Goal: Task Accomplishment & Management: Complete application form

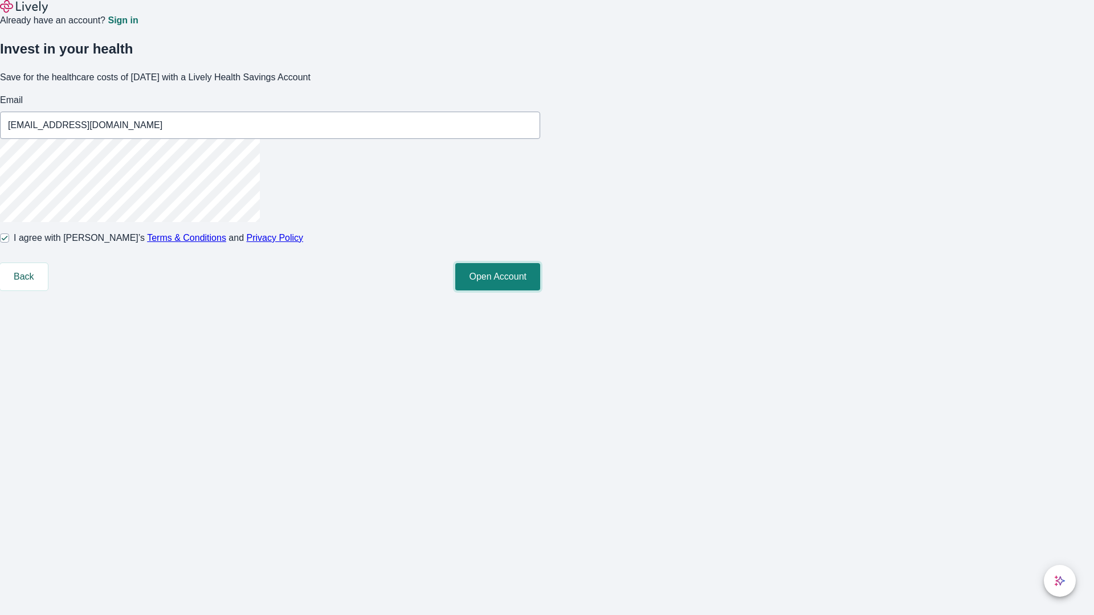
click at [540, 291] on button "Open Account" at bounding box center [497, 276] width 85 height 27
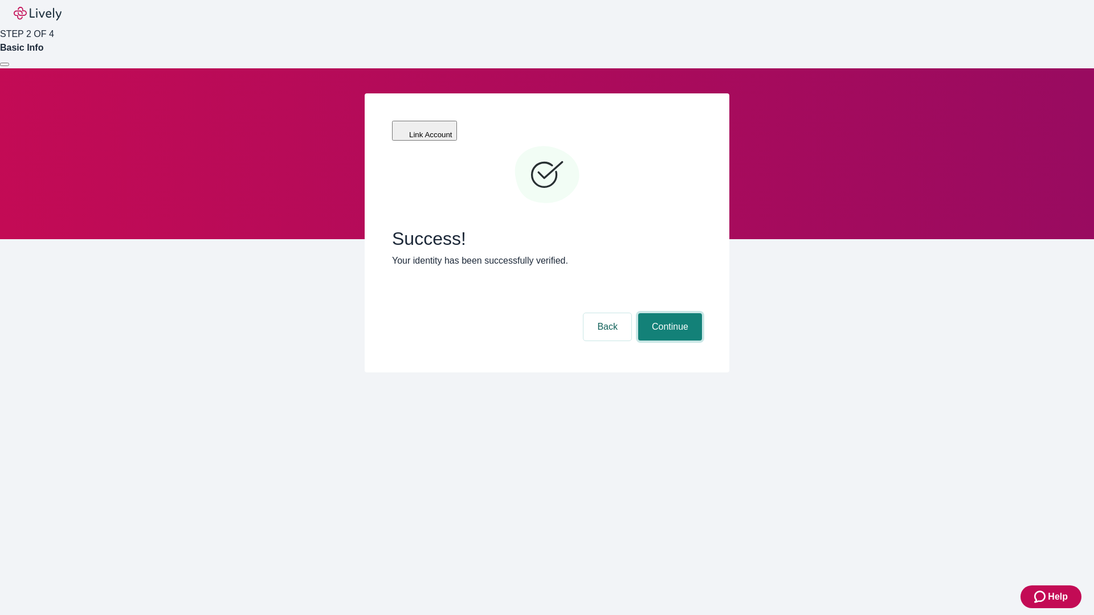
click at [668, 313] on button "Continue" at bounding box center [670, 326] width 64 height 27
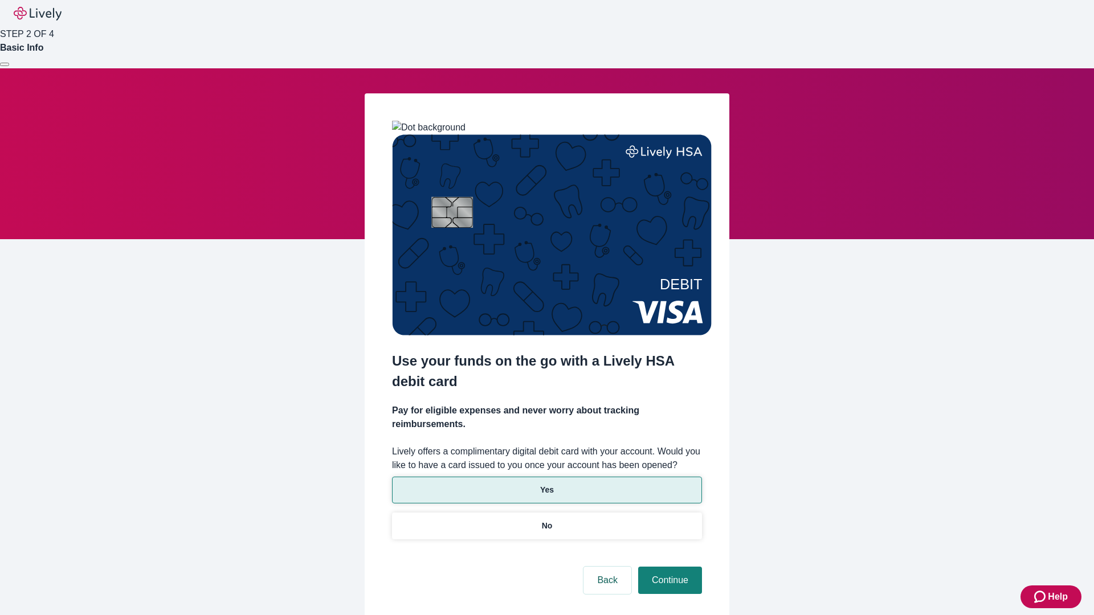
click at [546, 484] on p "Yes" at bounding box center [547, 490] width 14 height 12
click at [668, 567] on button "Continue" at bounding box center [670, 580] width 64 height 27
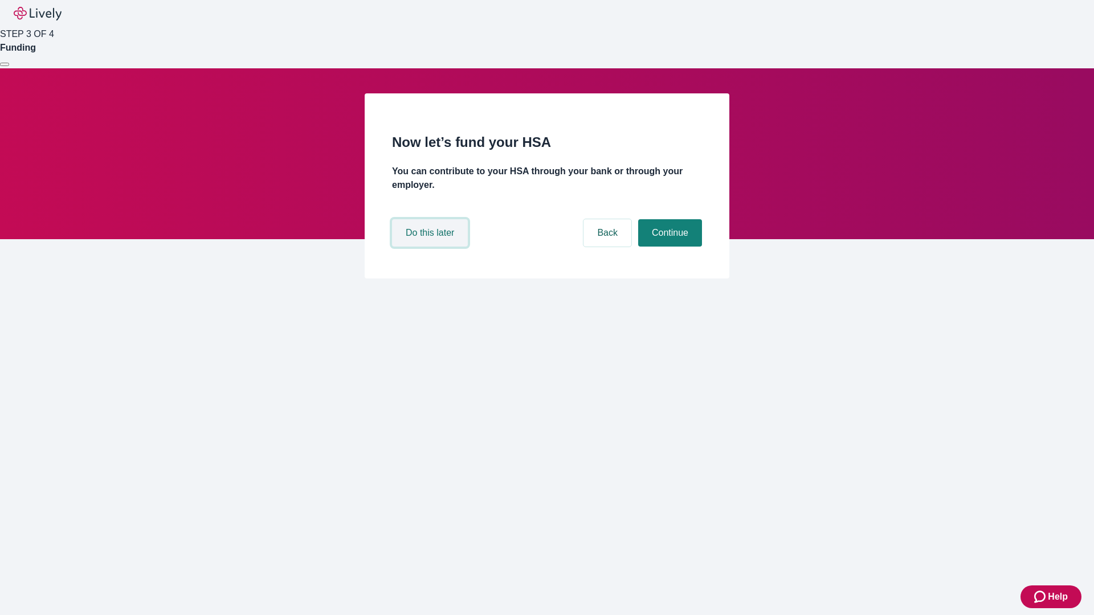
click at [431, 247] on button "Do this later" at bounding box center [430, 232] width 76 height 27
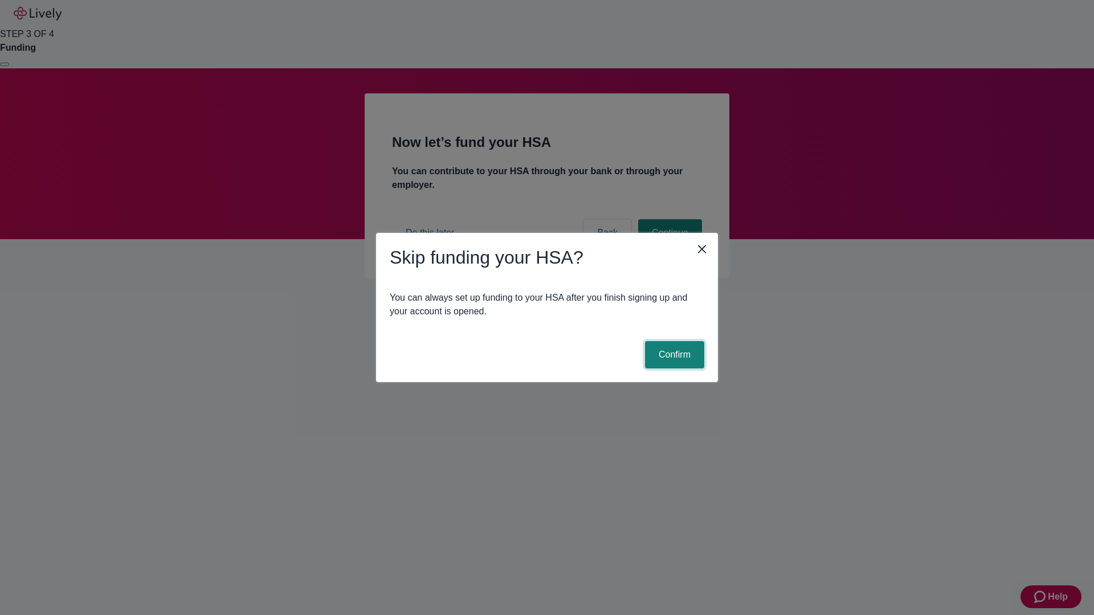
click at [673, 355] on button "Confirm" at bounding box center [674, 354] width 59 height 27
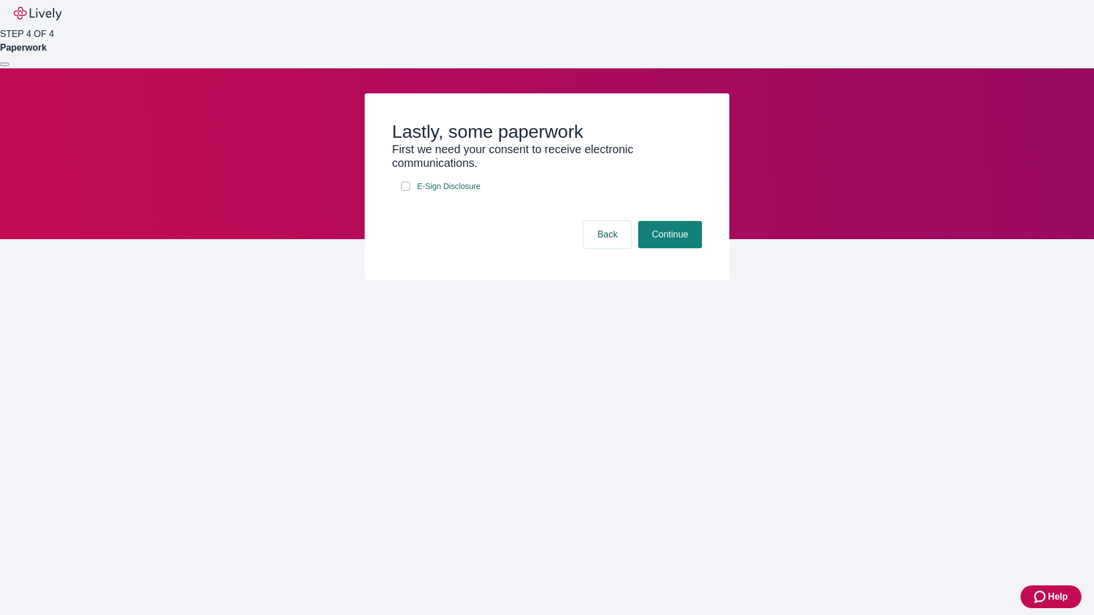
click at [406, 191] on input "E-Sign Disclosure" at bounding box center [405, 186] width 9 height 9
checkbox input "true"
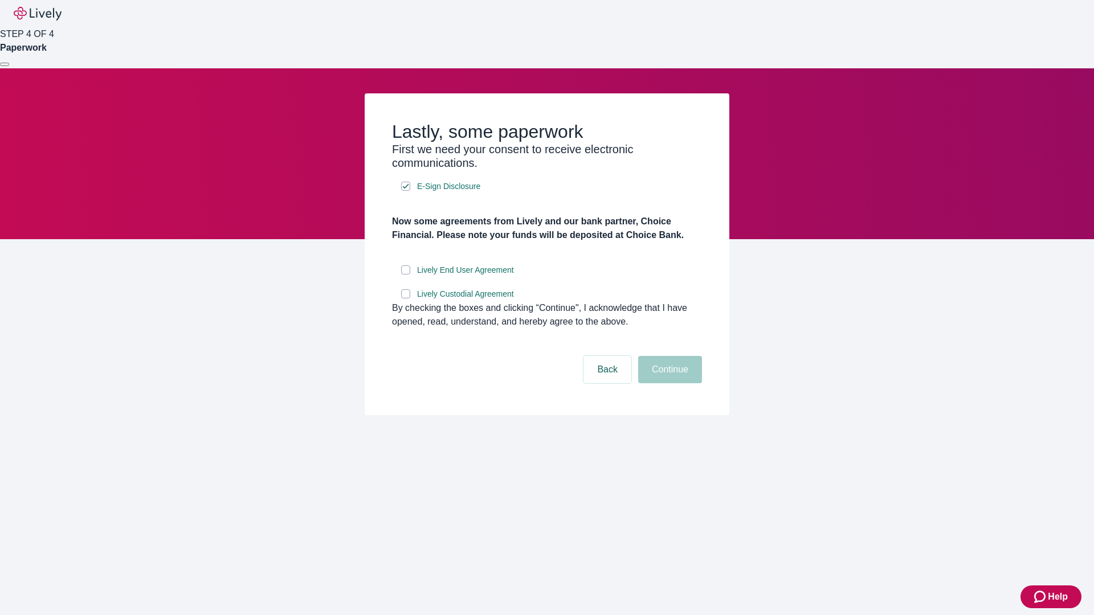
click at [406, 275] on input "Lively End User Agreement" at bounding box center [405, 269] width 9 height 9
checkbox input "true"
click at [406, 298] on input "Lively Custodial Agreement" at bounding box center [405, 293] width 9 height 9
checkbox input "true"
click at [668, 383] on button "Continue" at bounding box center [670, 369] width 64 height 27
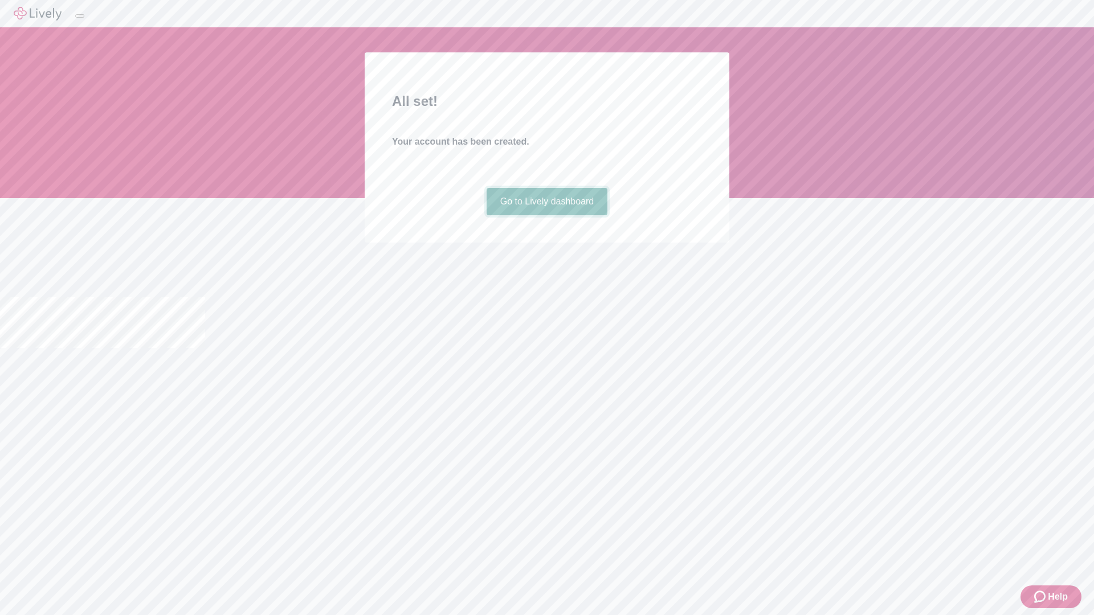
click at [546, 215] on link "Go to Lively dashboard" at bounding box center [546, 201] width 121 height 27
